Goal: Task Accomplishment & Management: Complete application form

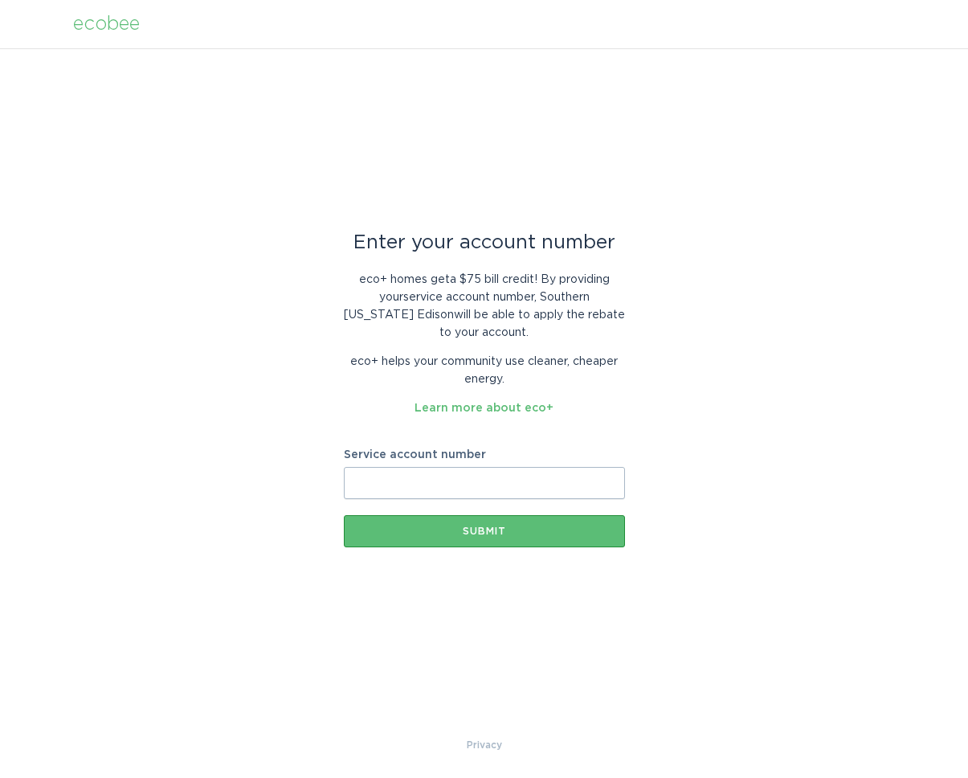
click at [387, 487] on input "Service account number" at bounding box center [484, 483] width 281 height 32
type input "8001318334"
click at [484, 526] on div "Submit" at bounding box center [484, 531] width 265 height 10
